Goal: Check status: Check status

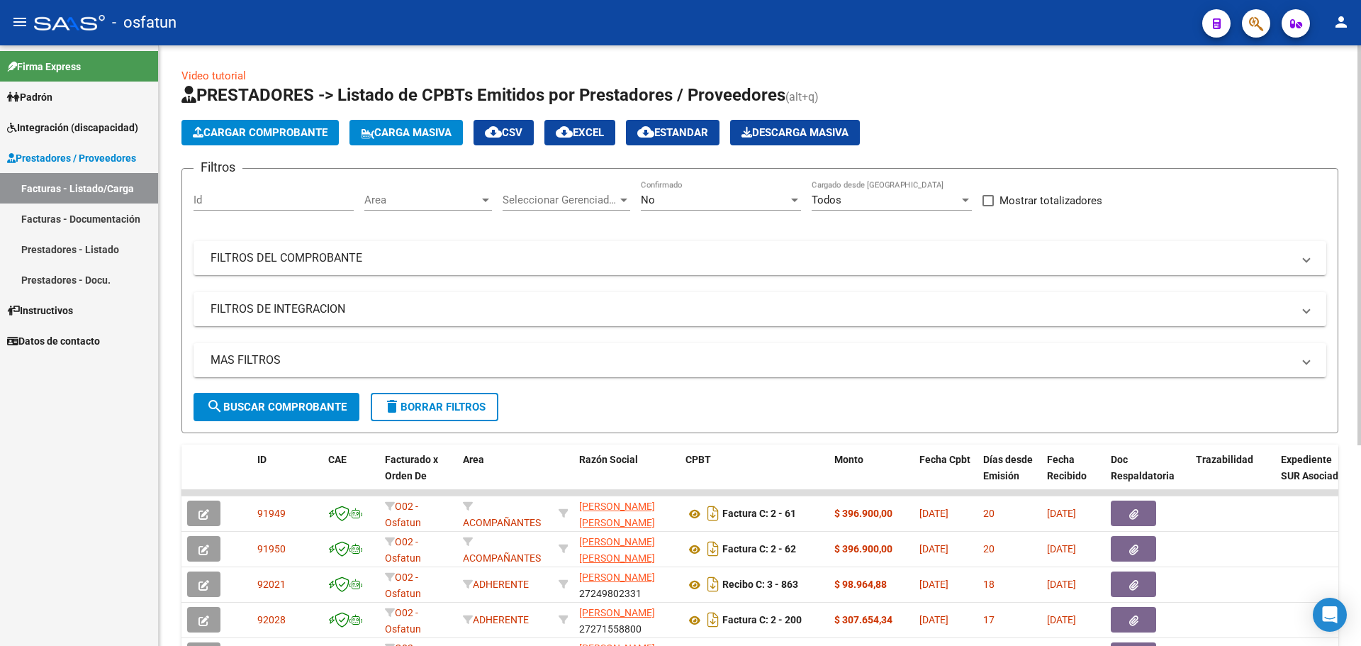
drag, startPoint x: 0, startPoint y: 0, endPoint x: 1198, endPoint y: 585, distance: 1332.9
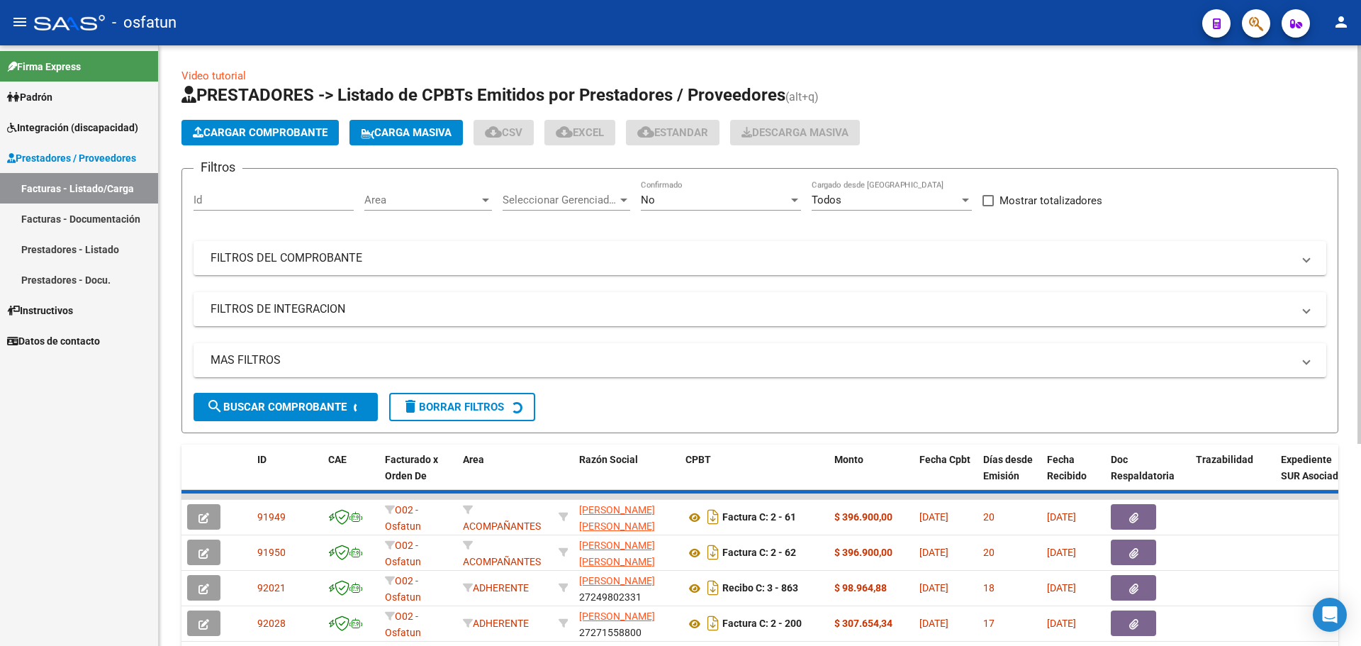
scroll to position [301, 0]
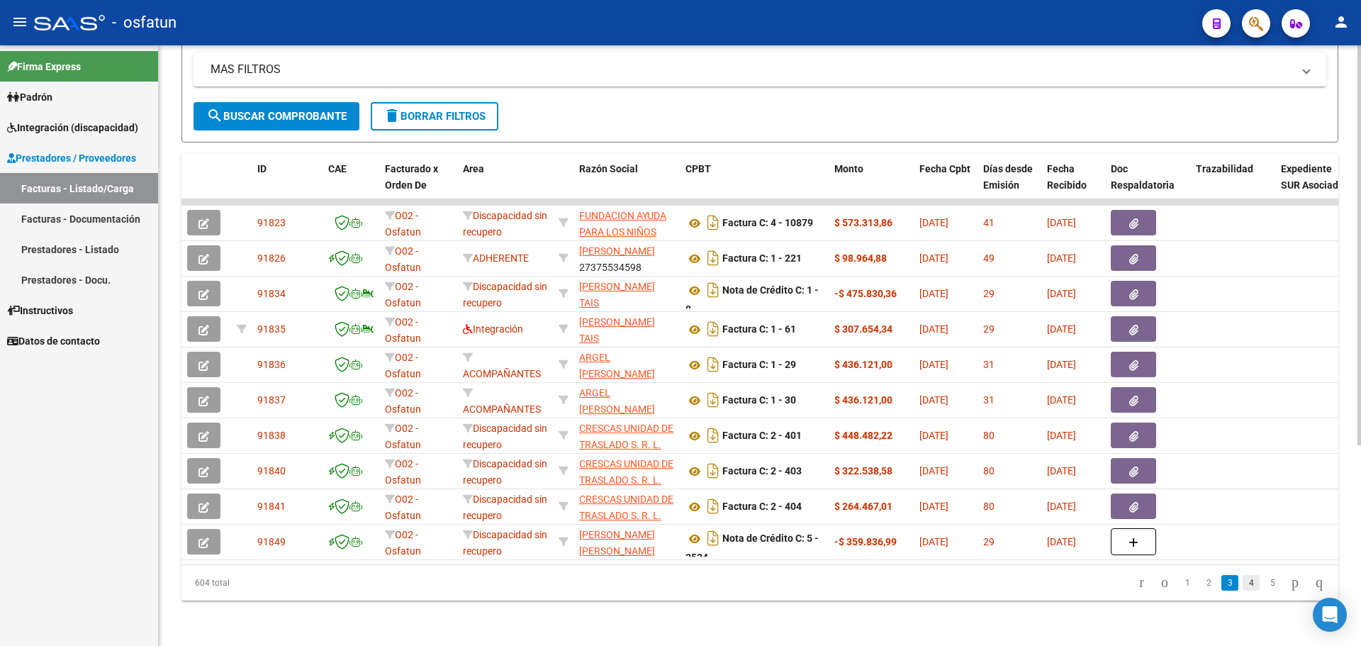
click at [1242, 581] on link "4" at bounding box center [1250, 583] width 17 height 16
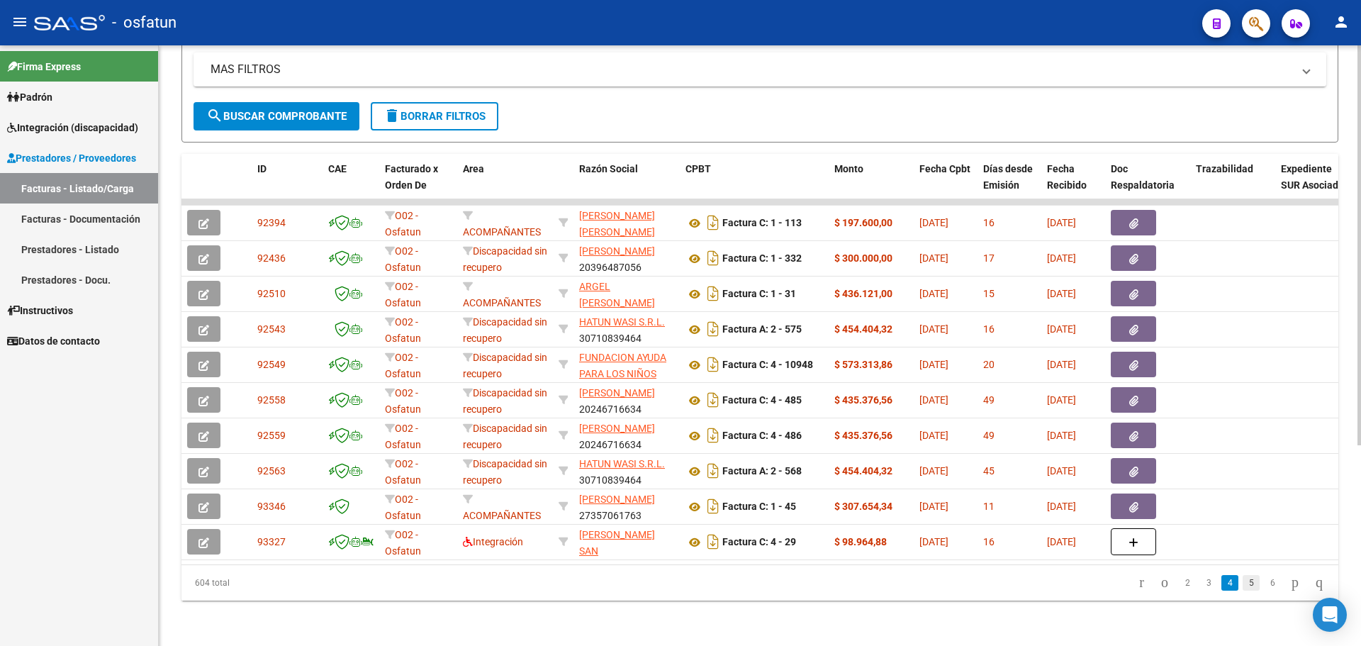
click at [1242, 585] on link "5" at bounding box center [1250, 583] width 17 height 16
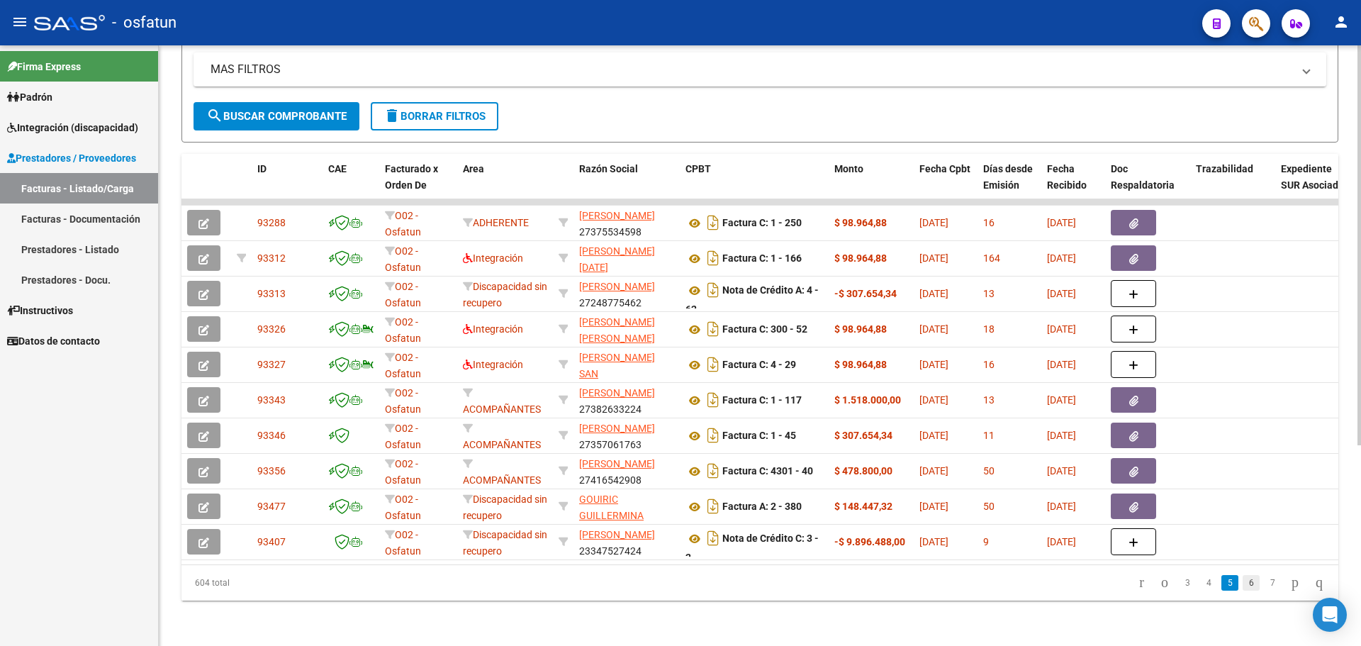
click at [1242, 584] on link "6" at bounding box center [1250, 583] width 17 height 16
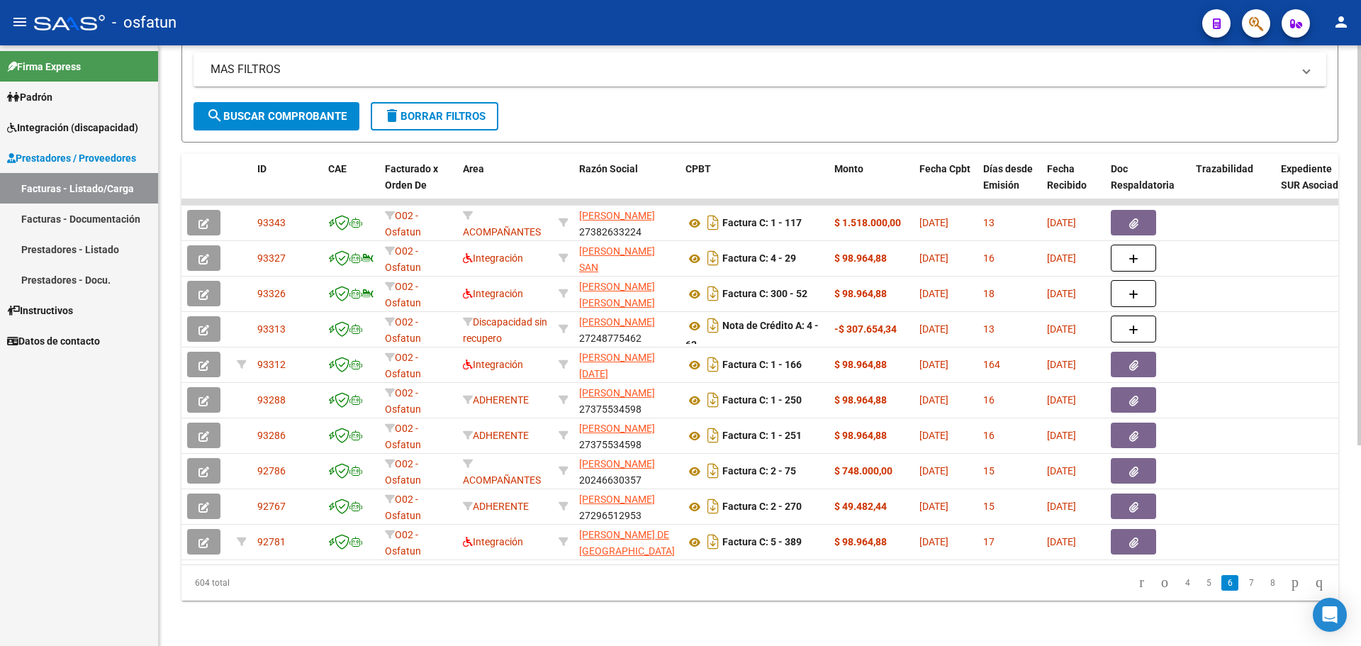
click at [1082, 580] on datatable-pager "4 5 6 7 8" at bounding box center [874, 583] width 914 height 24
click at [77, 254] on link "Prestadores - Listado" at bounding box center [79, 249] width 158 height 30
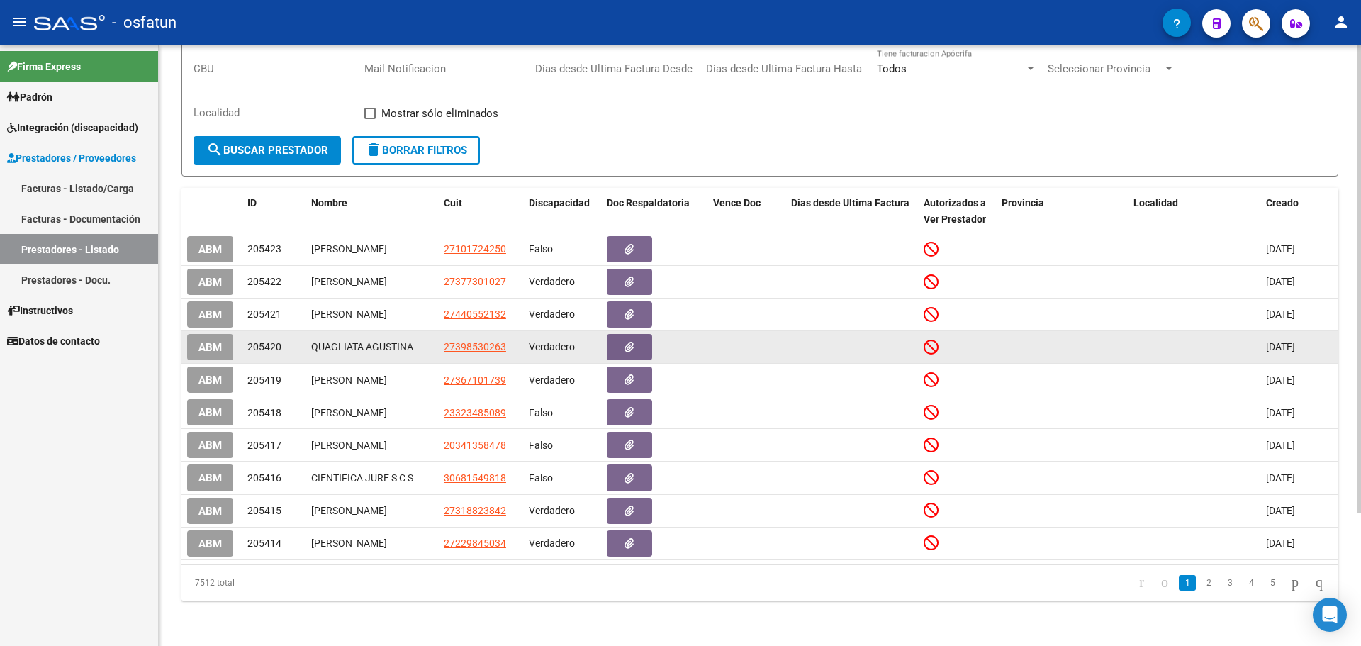
scroll to position [170, 0]
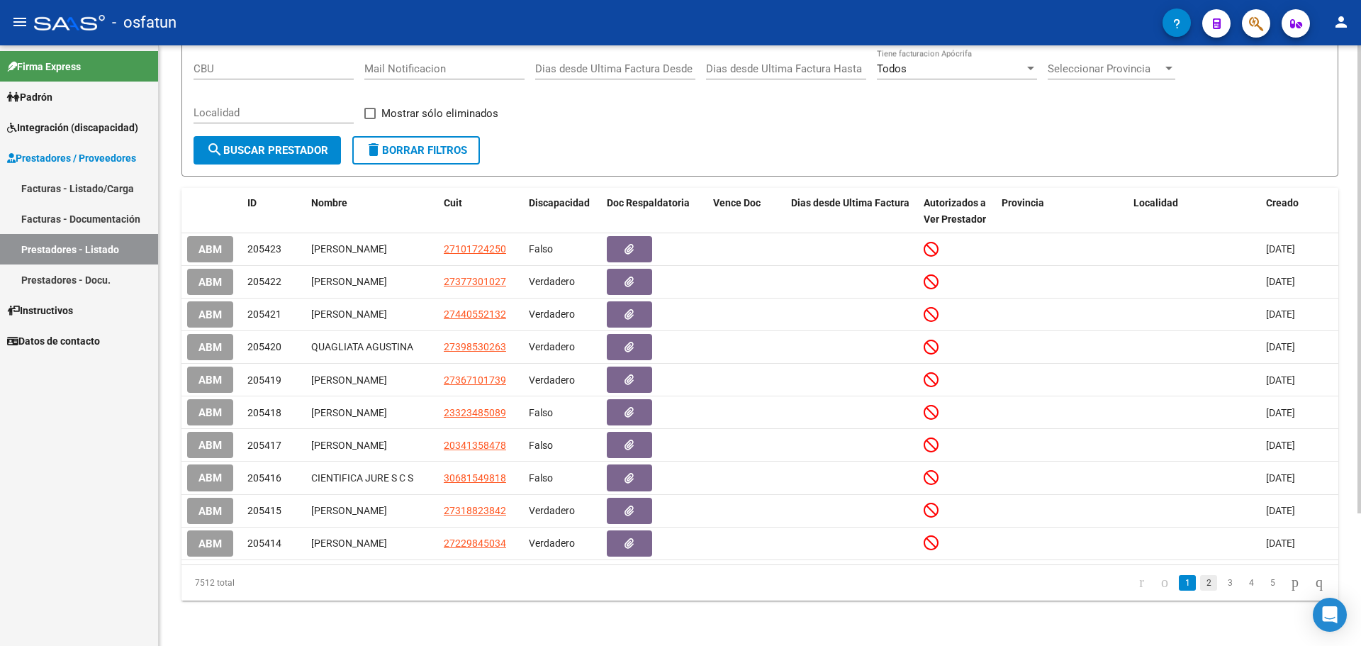
click at [1200, 583] on link "2" at bounding box center [1208, 583] width 17 height 16
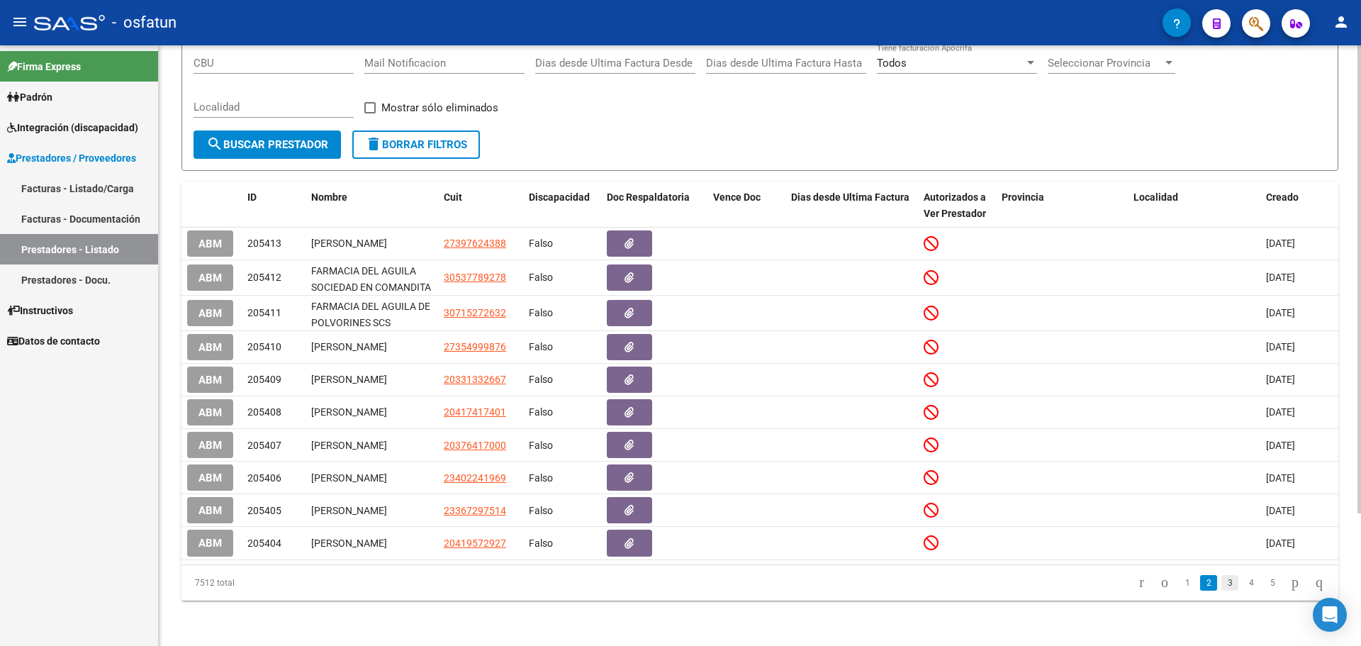
click at [1221, 578] on link "3" at bounding box center [1229, 583] width 17 height 16
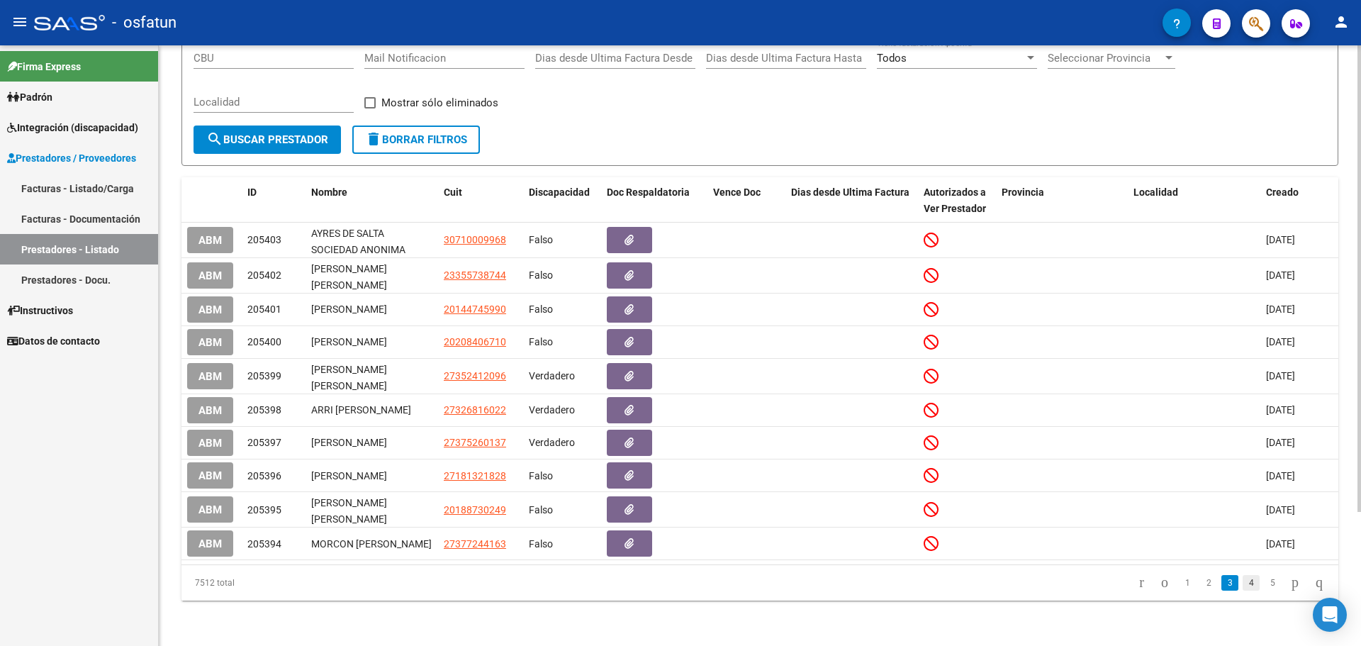
click at [1242, 588] on link "4" at bounding box center [1250, 583] width 17 height 16
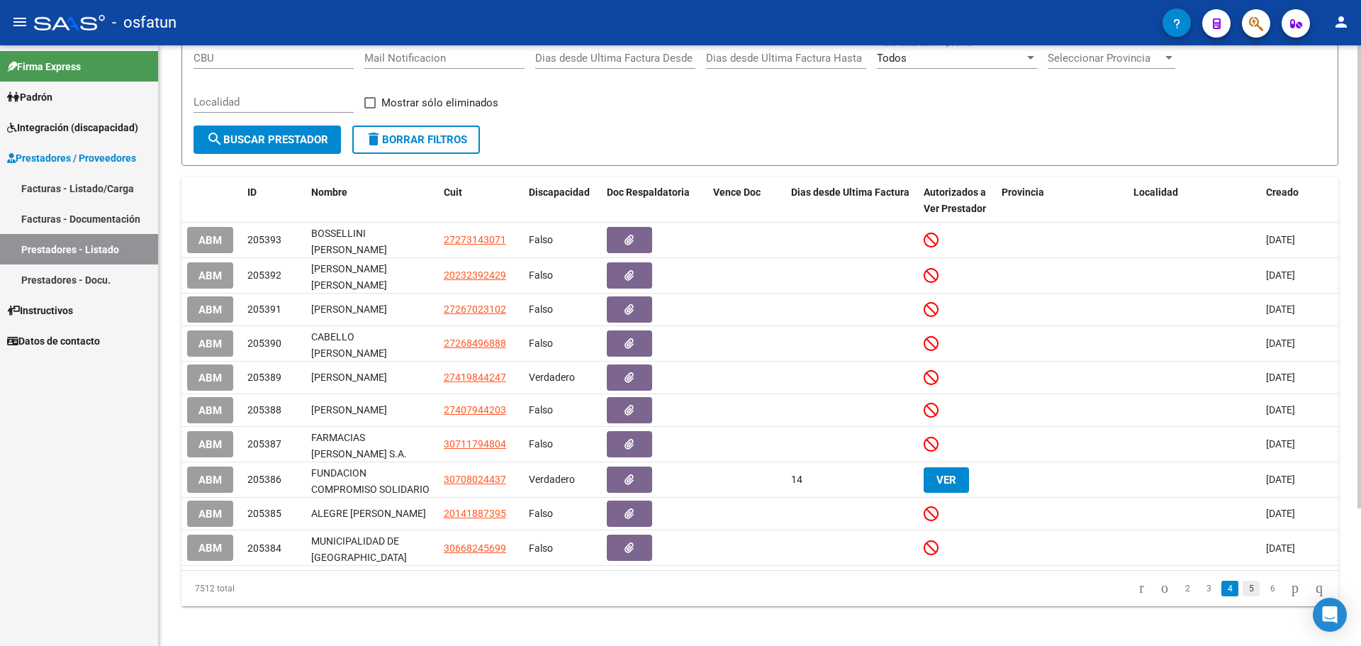
click at [1242, 590] on link "5" at bounding box center [1250, 588] width 17 height 16
click at [1233, 590] on div "7512 total 2 3 4 5 6" at bounding box center [759, 588] width 1157 height 35
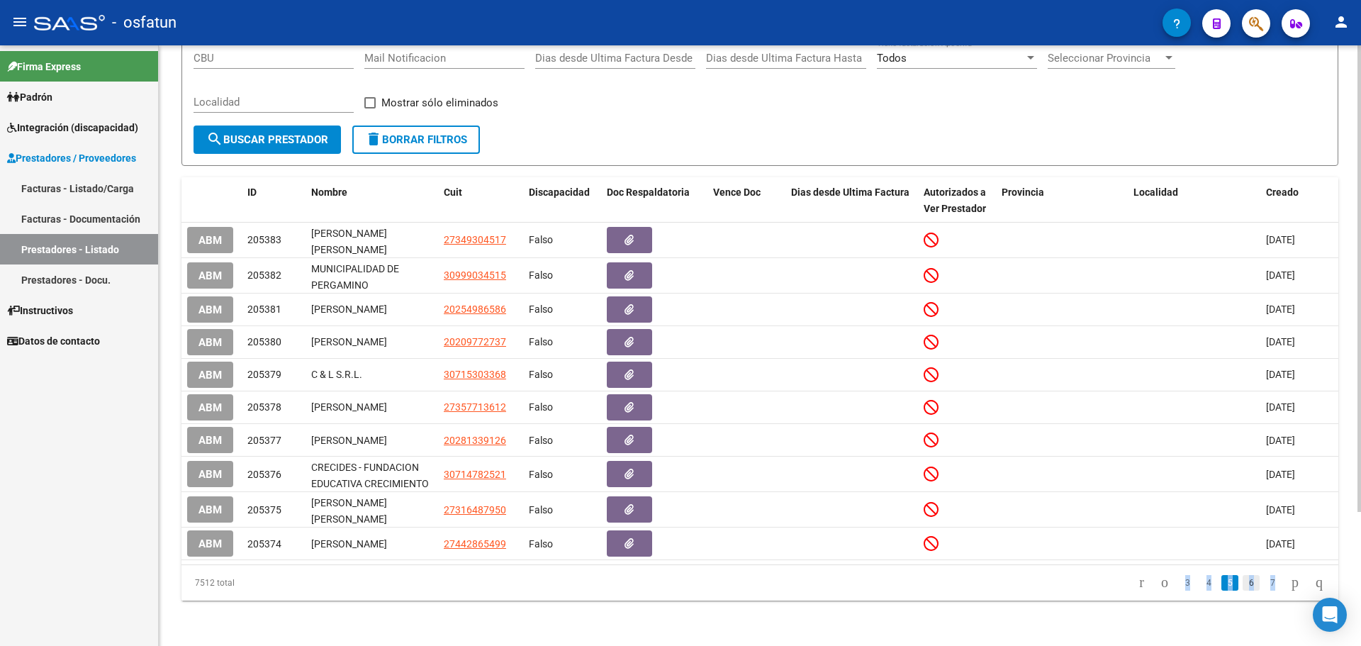
click at [1242, 585] on link "6" at bounding box center [1250, 583] width 17 height 16
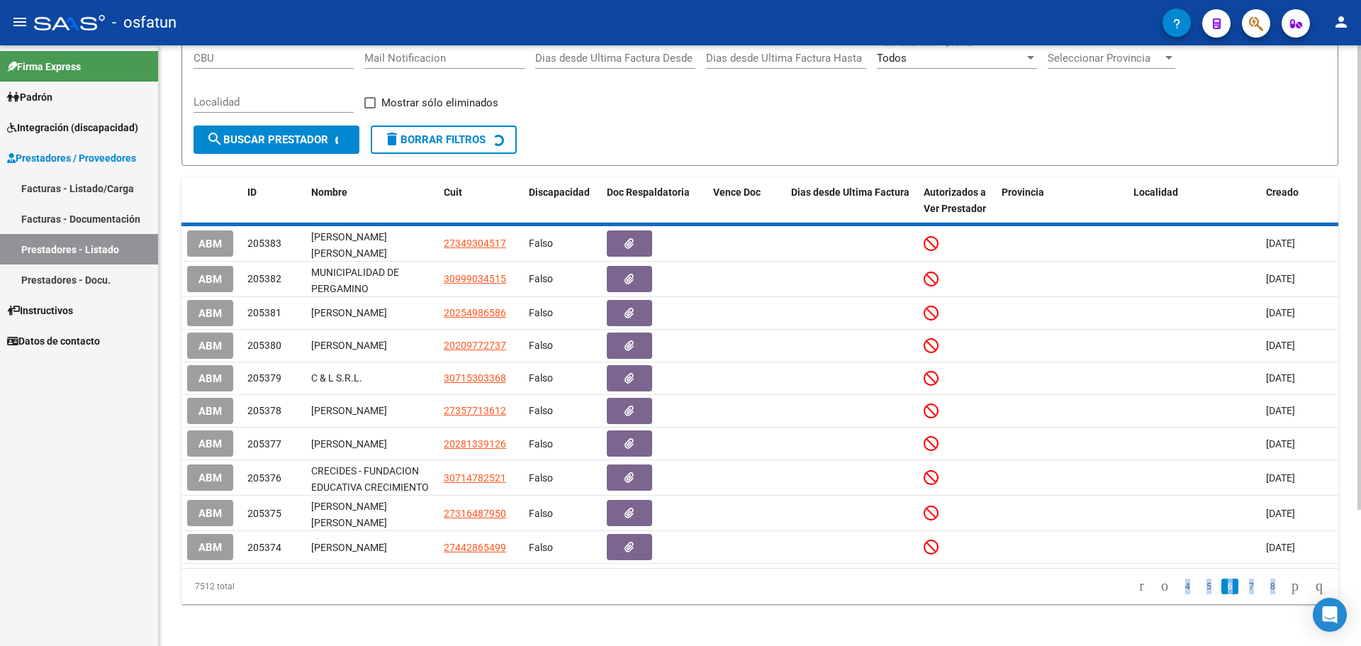
scroll to position [165, 0]
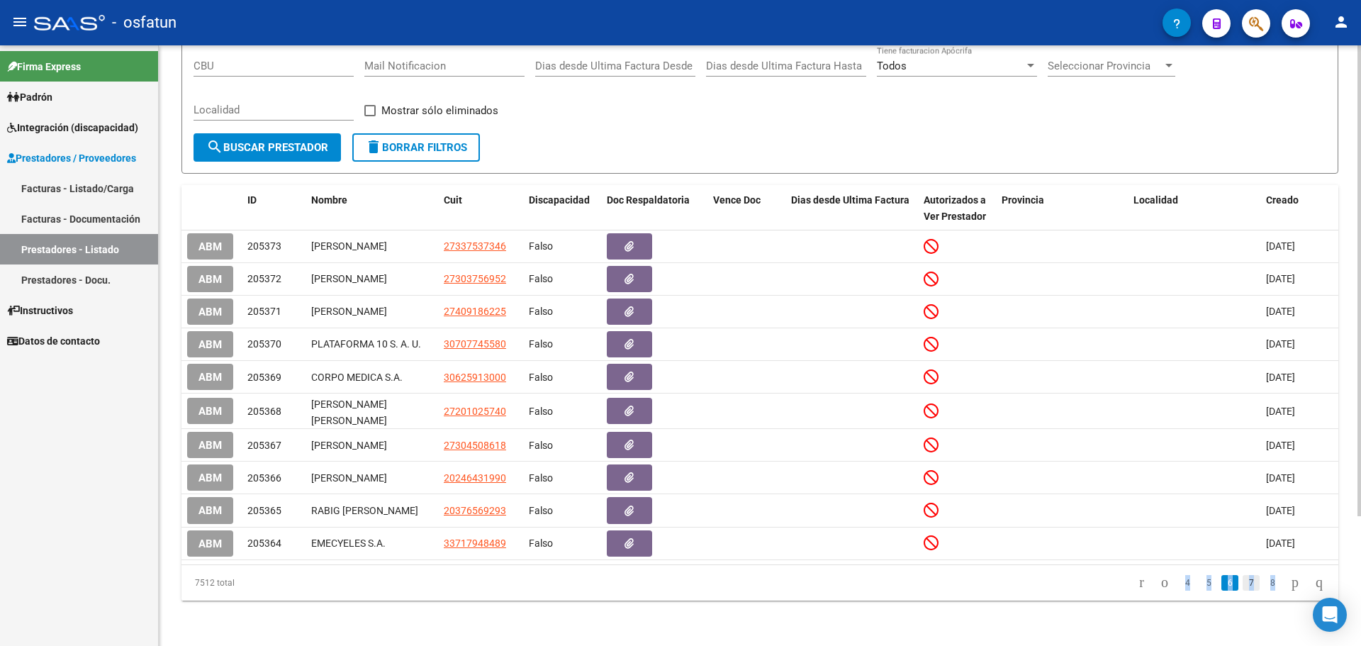
click at [1242, 583] on link "7" at bounding box center [1250, 583] width 17 height 16
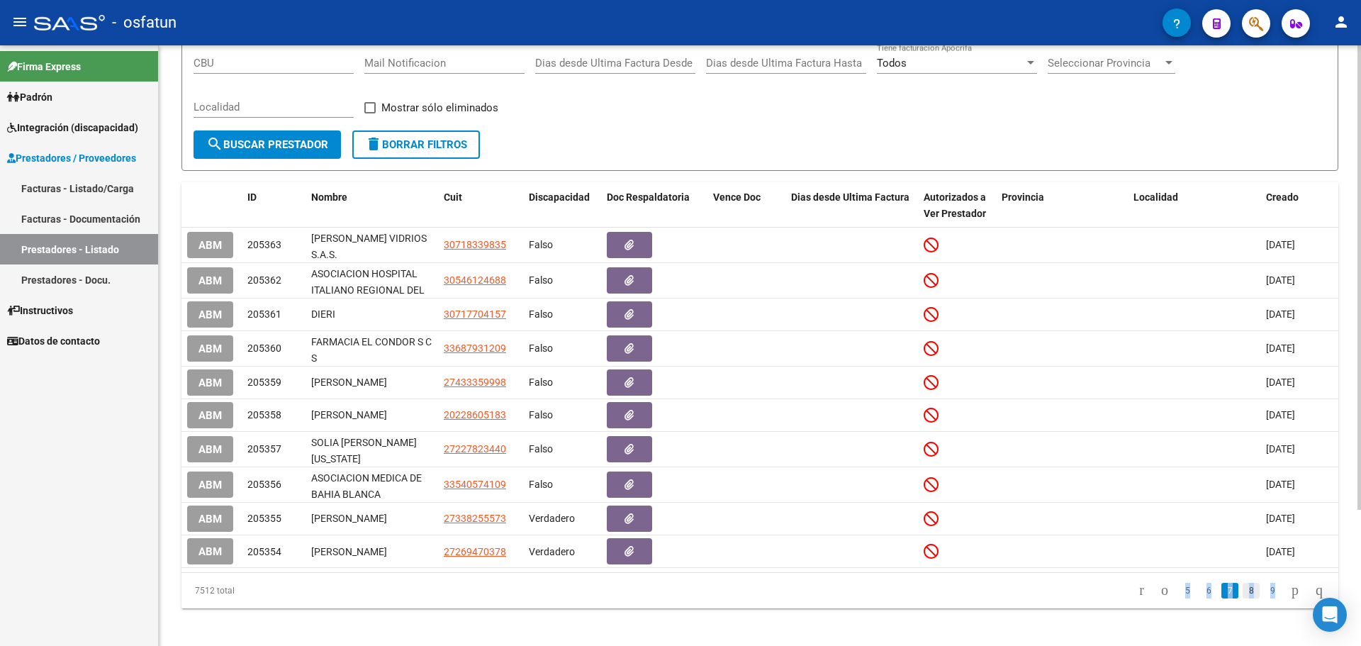
click at [1242, 590] on link "8" at bounding box center [1250, 591] width 17 height 16
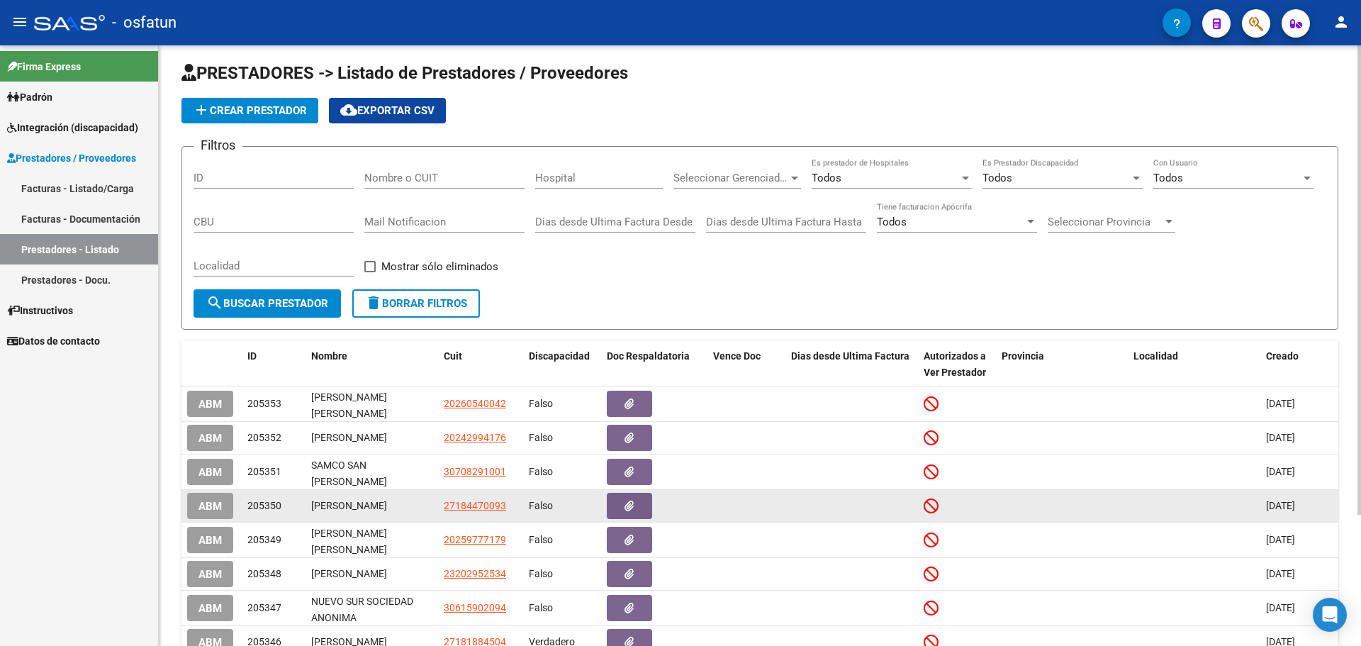
scroll to position [0, 0]
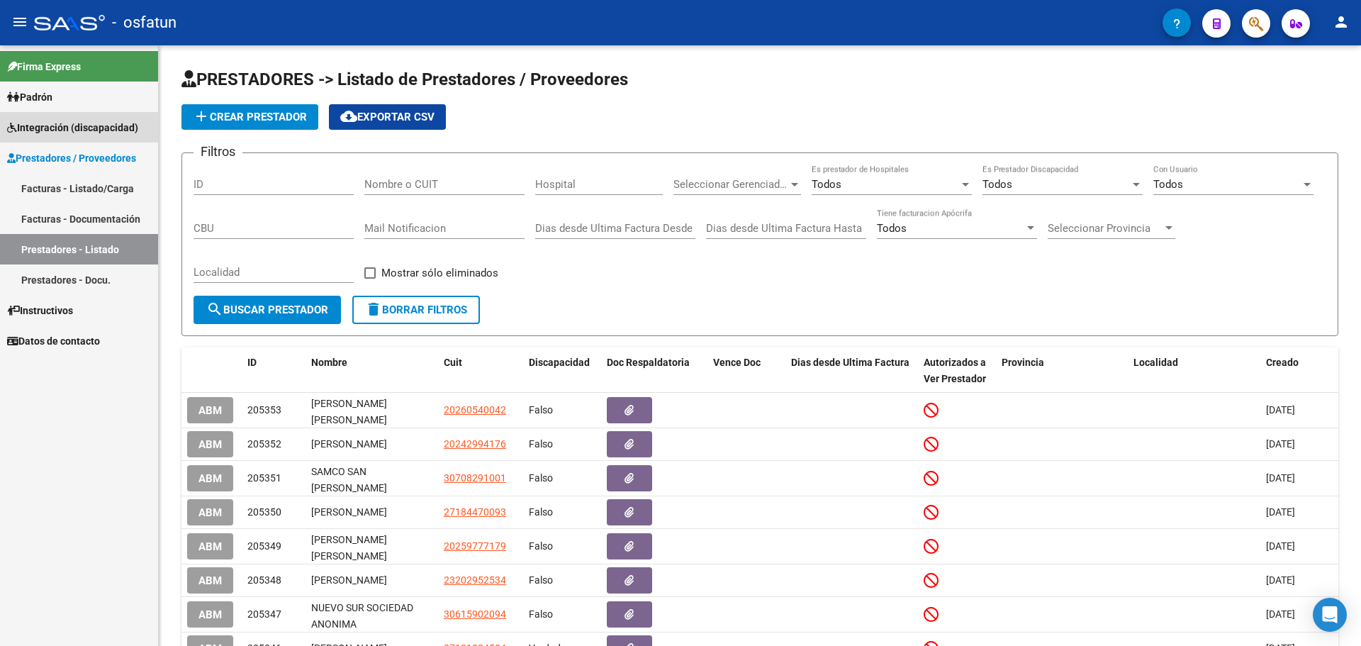
click at [70, 137] on link "Integración (discapacidad)" at bounding box center [79, 127] width 158 height 30
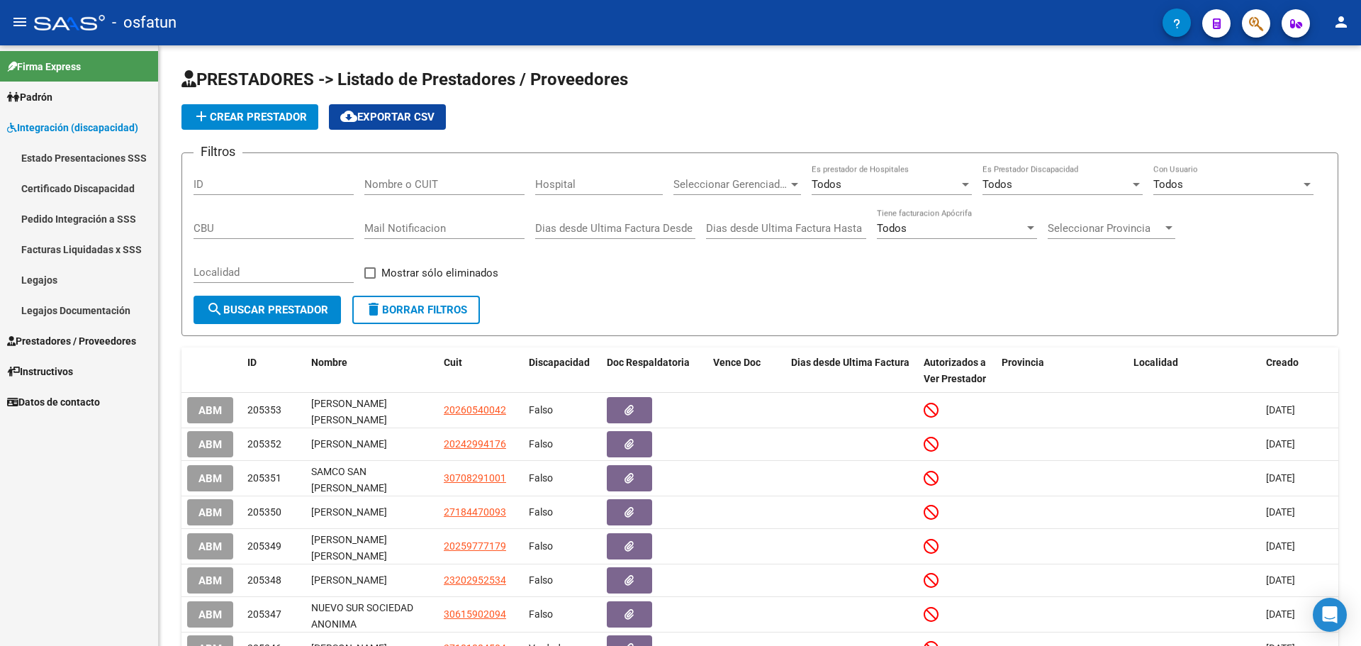
click at [84, 284] on link "Legajos" at bounding box center [79, 279] width 158 height 30
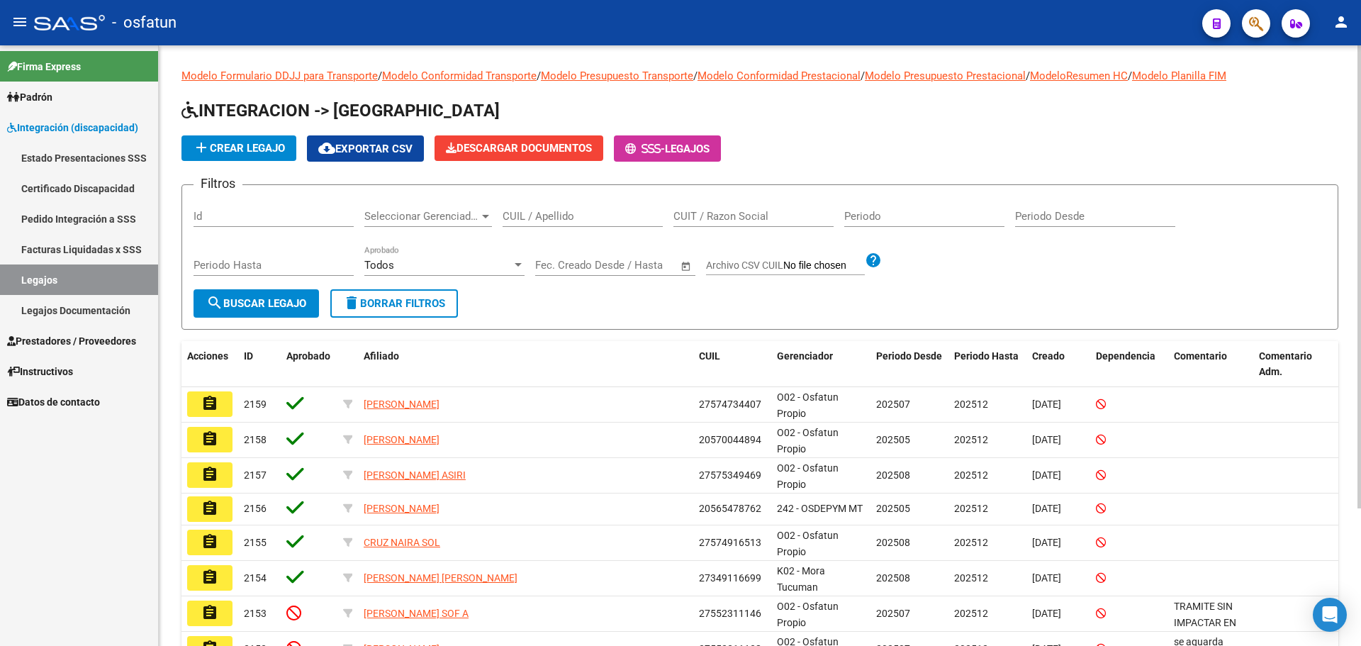
click at [572, 213] on input "CUIL / Apellido" at bounding box center [583, 216] width 160 height 13
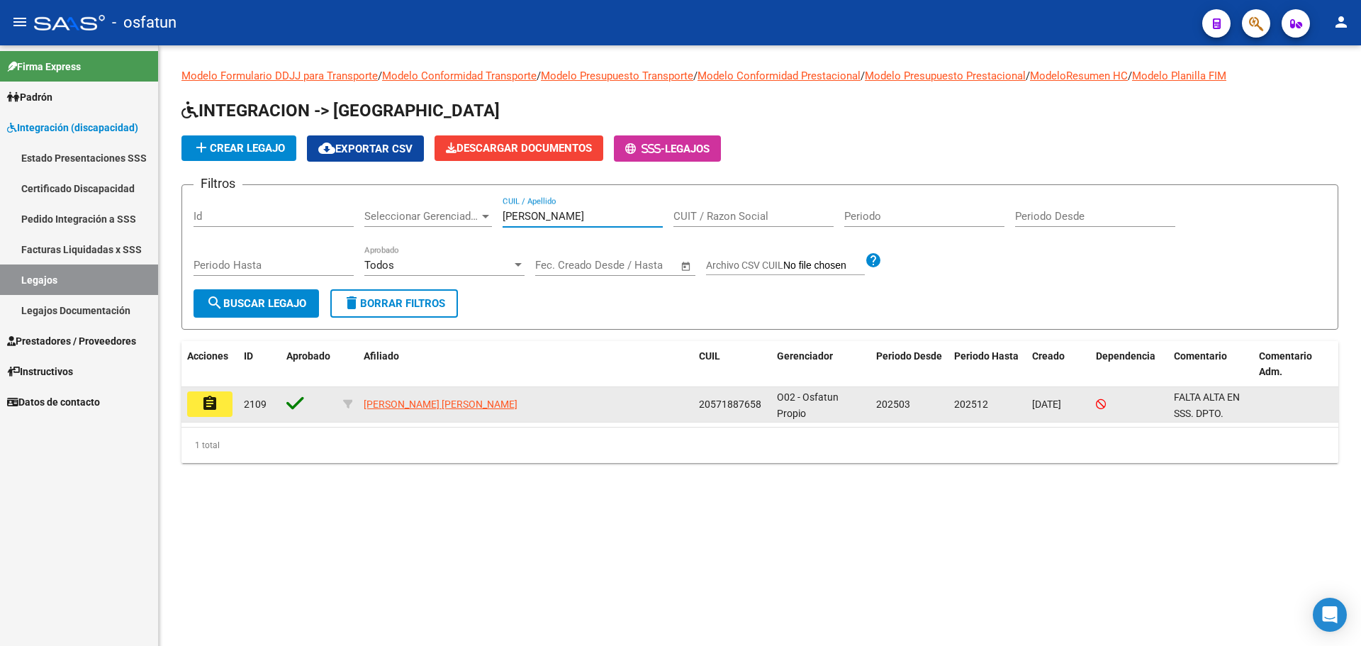
type input "[PERSON_NAME]"
click at [206, 401] on mat-icon "assignment" at bounding box center [209, 403] width 17 height 17
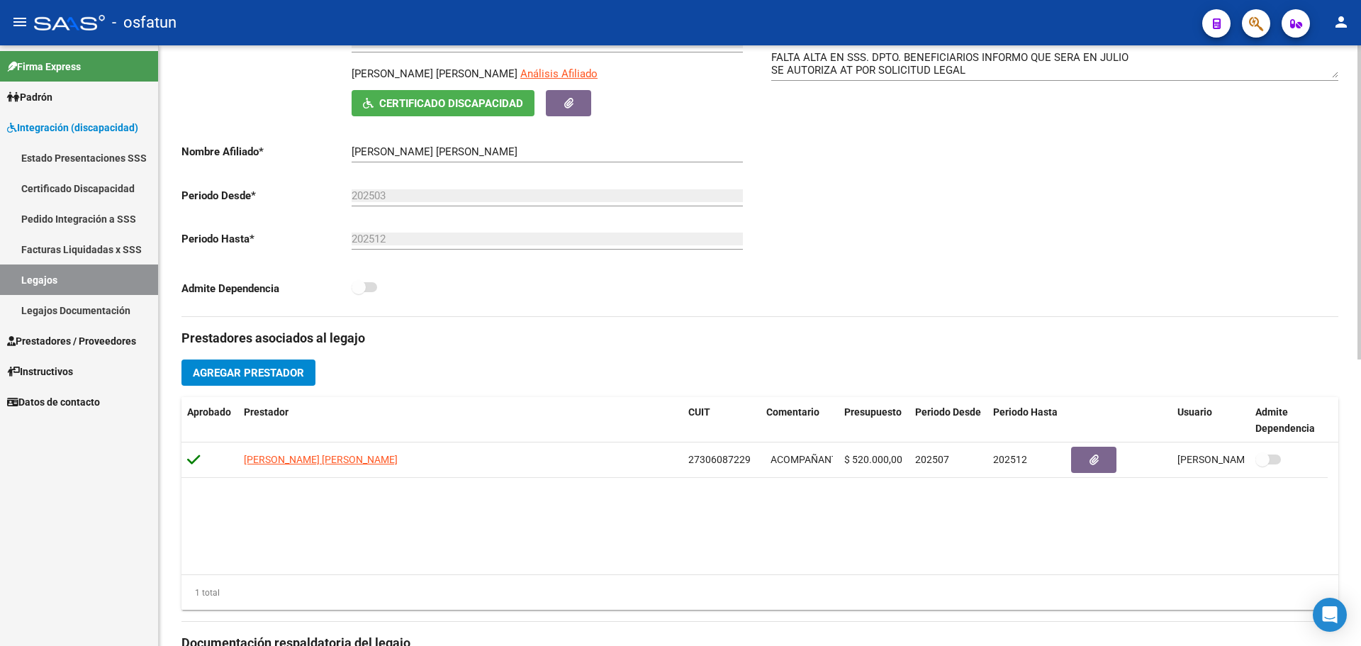
scroll to position [213, 0]
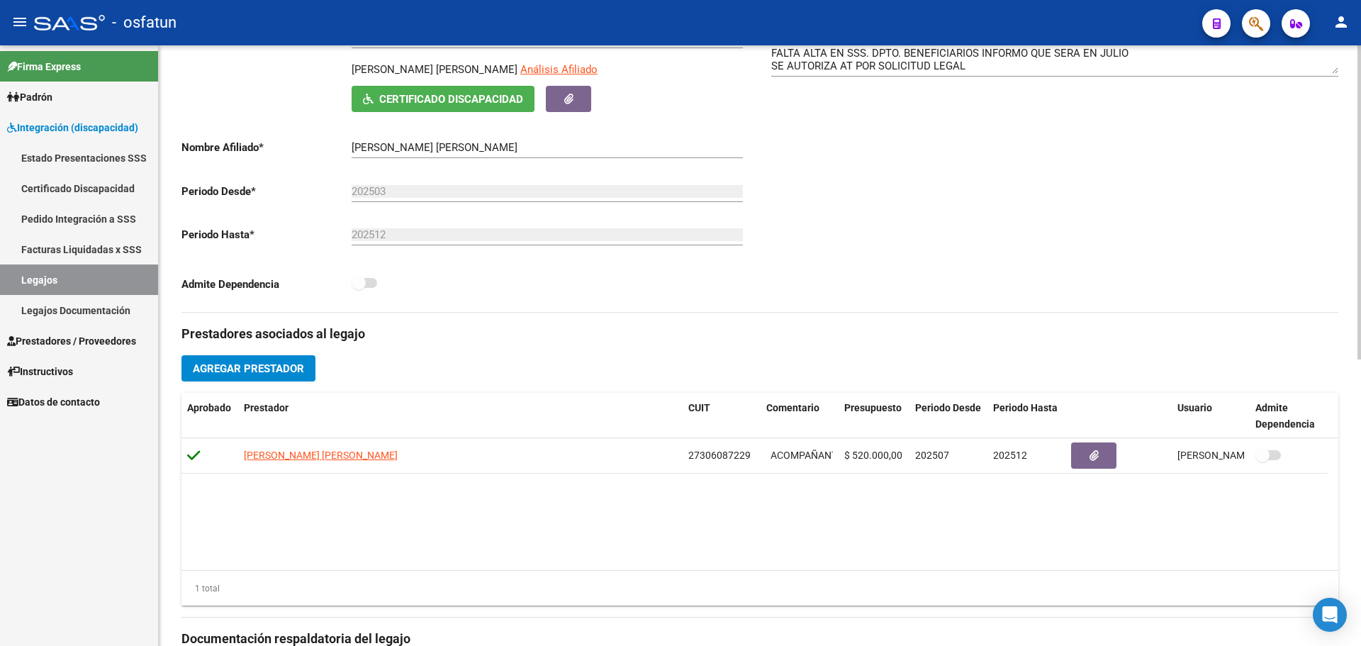
click at [1123, 159] on div "Comentarios" at bounding box center [1049, 165] width 578 height 294
